Goal: Task Accomplishment & Management: Manage account settings

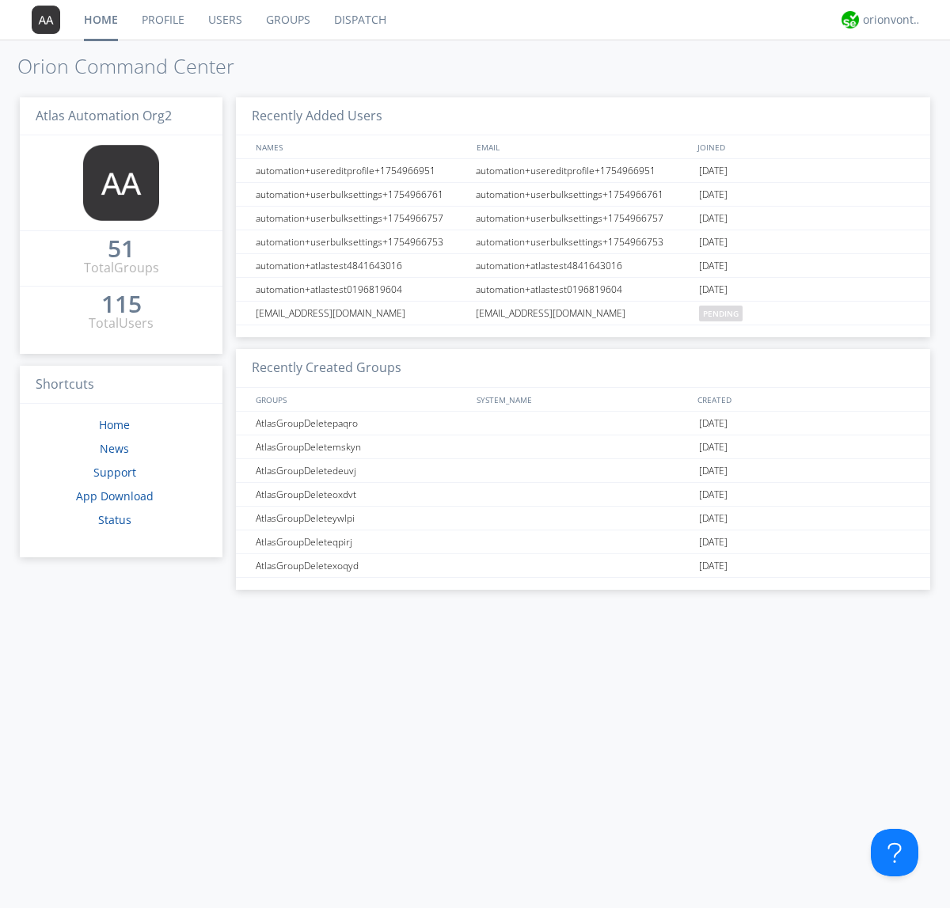
click at [224, 20] on link "Users" at bounding box center [225, 20] width 58 height 40
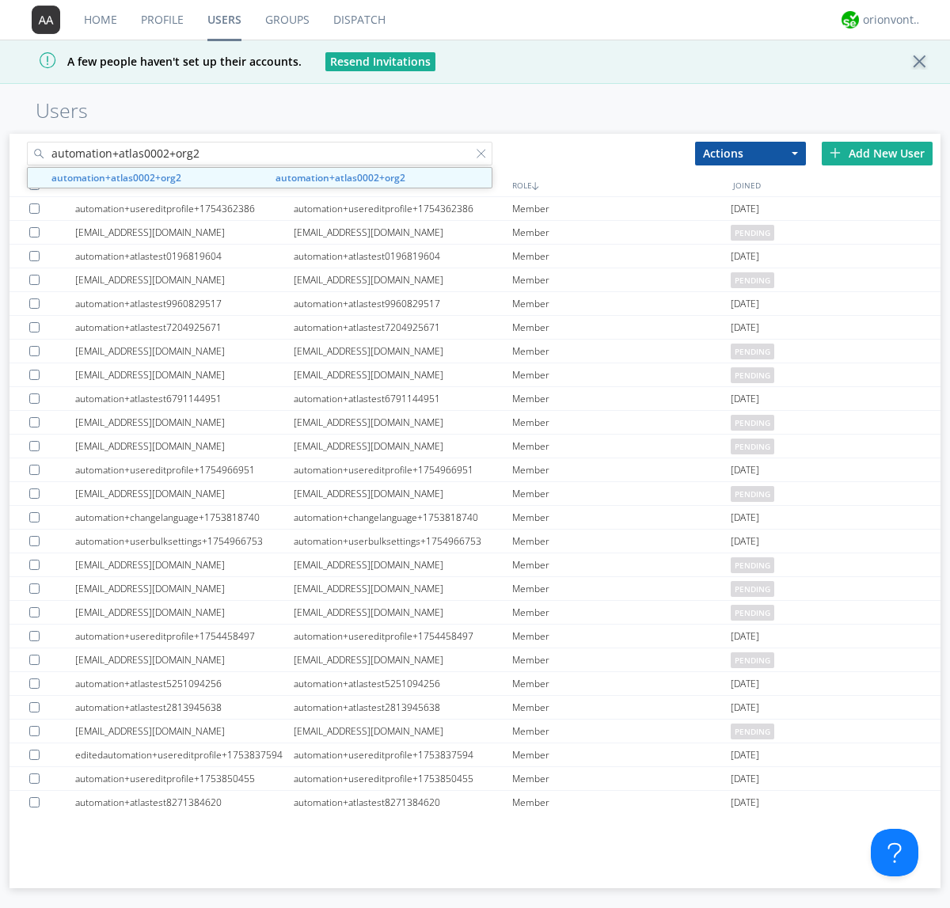
type input "automation+atlas0002+org2"
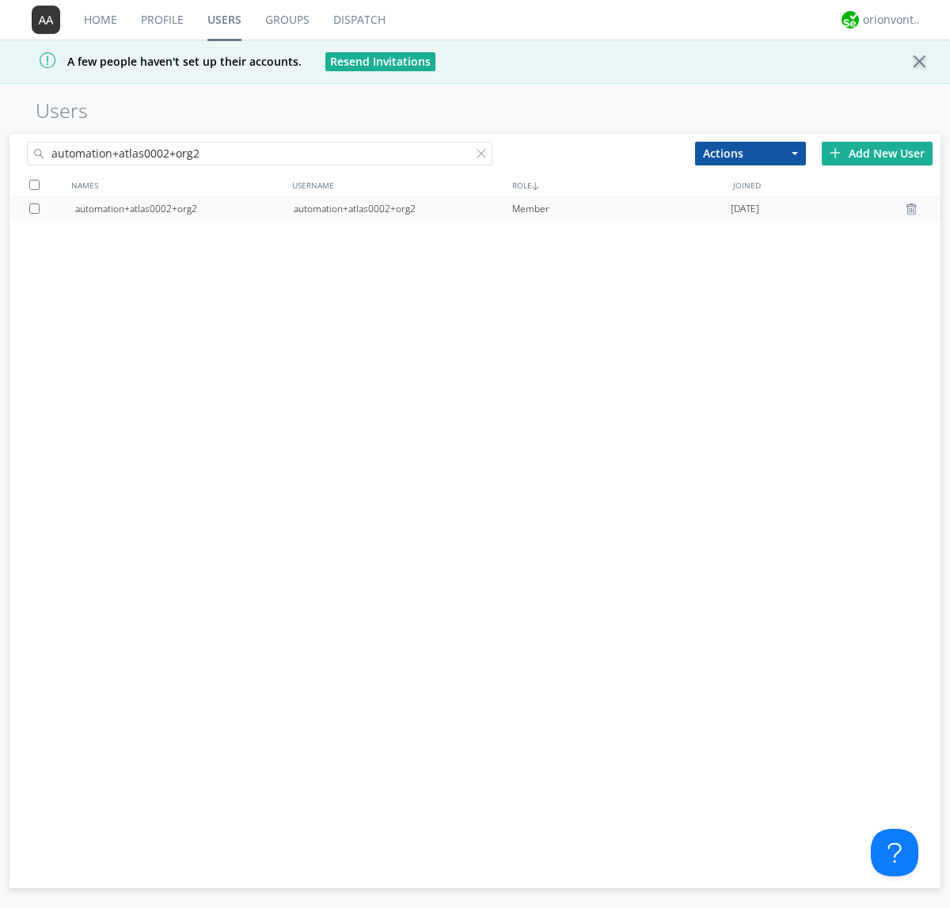
click at [402, 208] on div "automation+atlas0002+org2" at bounding box center [403, 209] width 219 height 24
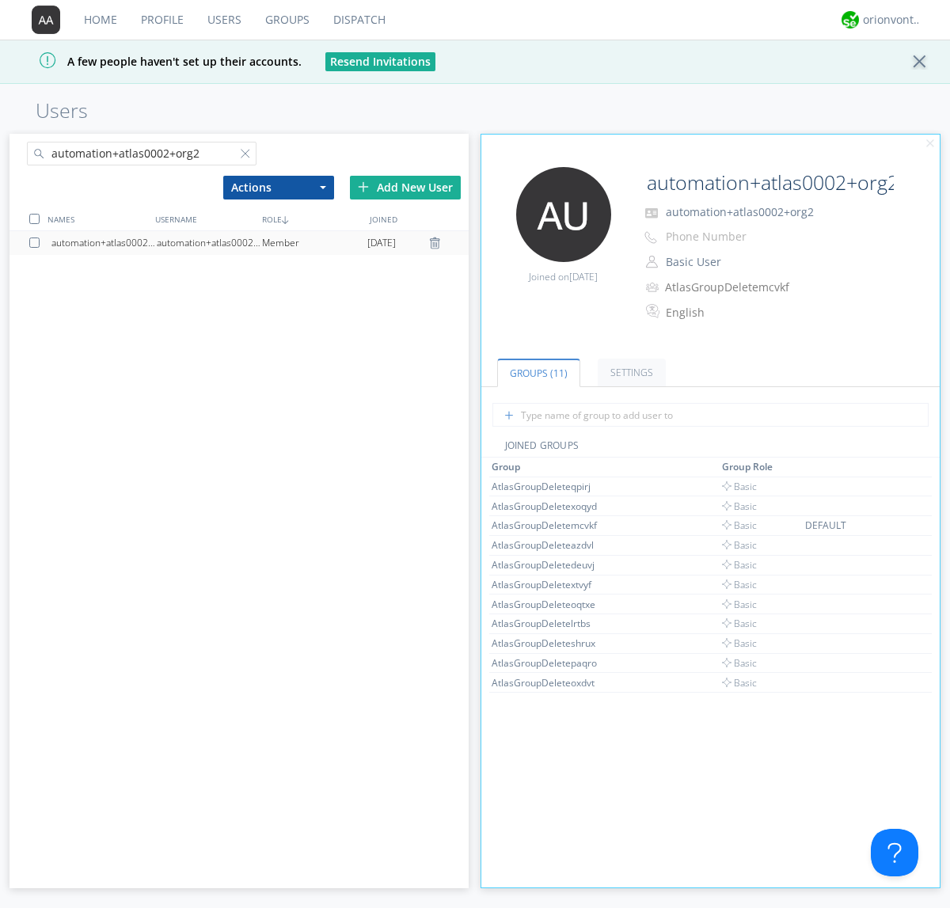
click at [727, 262] on button "Basic User" at bounding box center [740, 262] width 158 height 22
click at [0, 0] on link "Manager" at bounding box center [0, 0] width 0 height 0
click at [739, 262] on button "Manager" at bounding box center [740, 262] width 158 height 22
click at [0, 0] on link "Basic User" at bounding box center [0, 0] width 0 height 0
click at [889, 20] on div "orionvontas+atlas+automation+org2" at bounding box center [892, 20] width 59 height 16
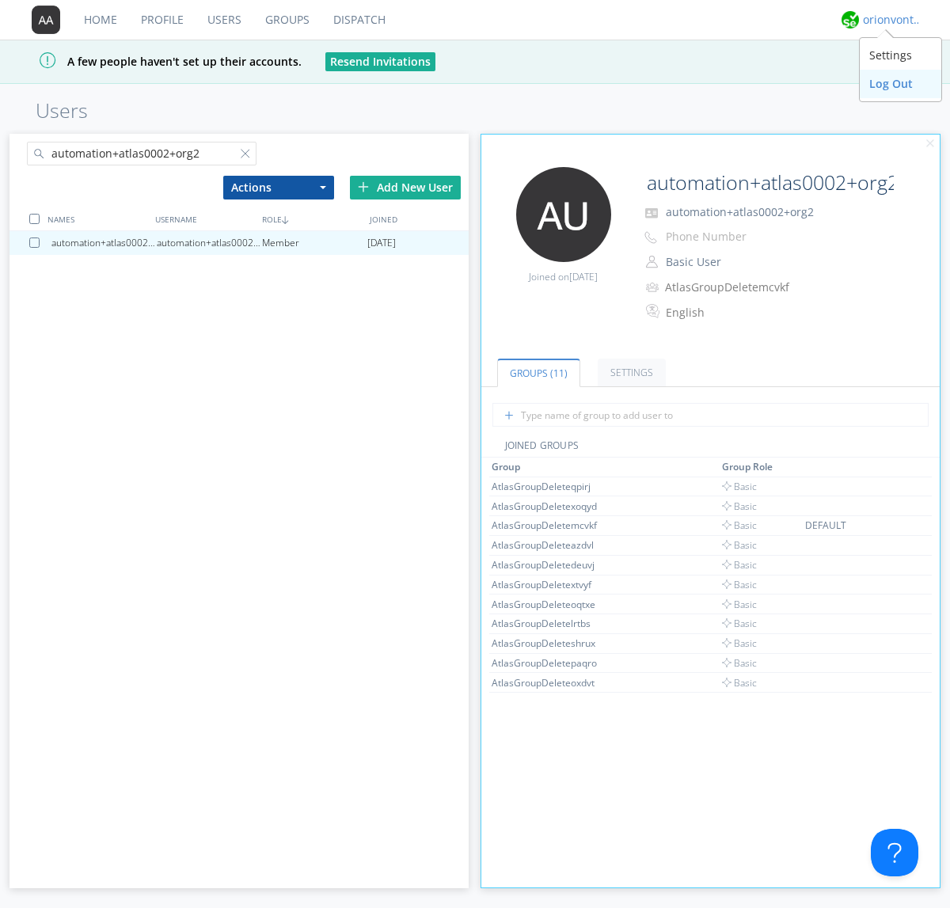
click at [901, 83] on div "Log Out" at bounding box center [901, 84] width 82 height 29
